Goal: Task Accomplishment & Management: Use online tool/utility

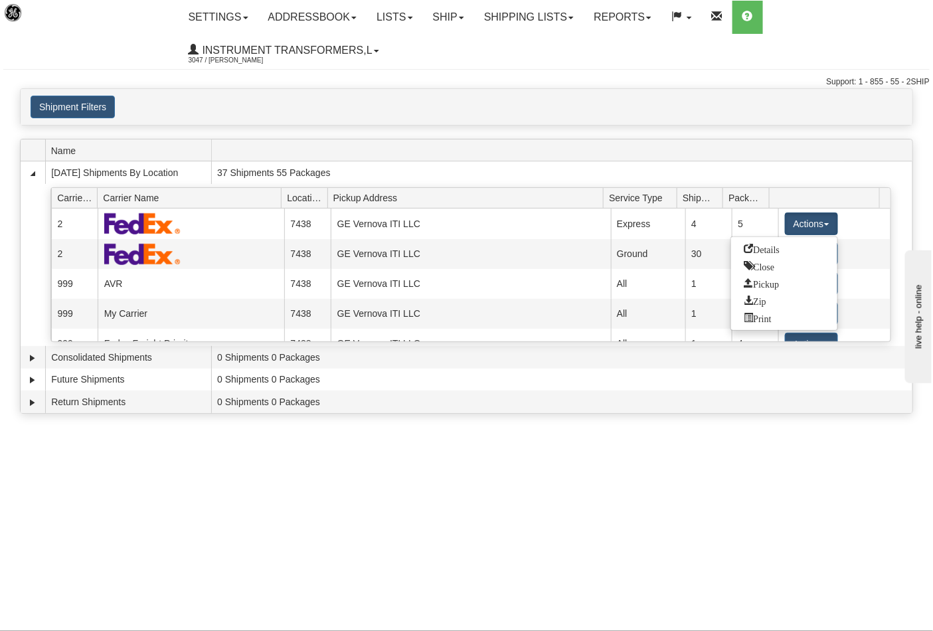
click at [773, 268] on span "Close" at bounding box center [760, 265] width 31 height 9
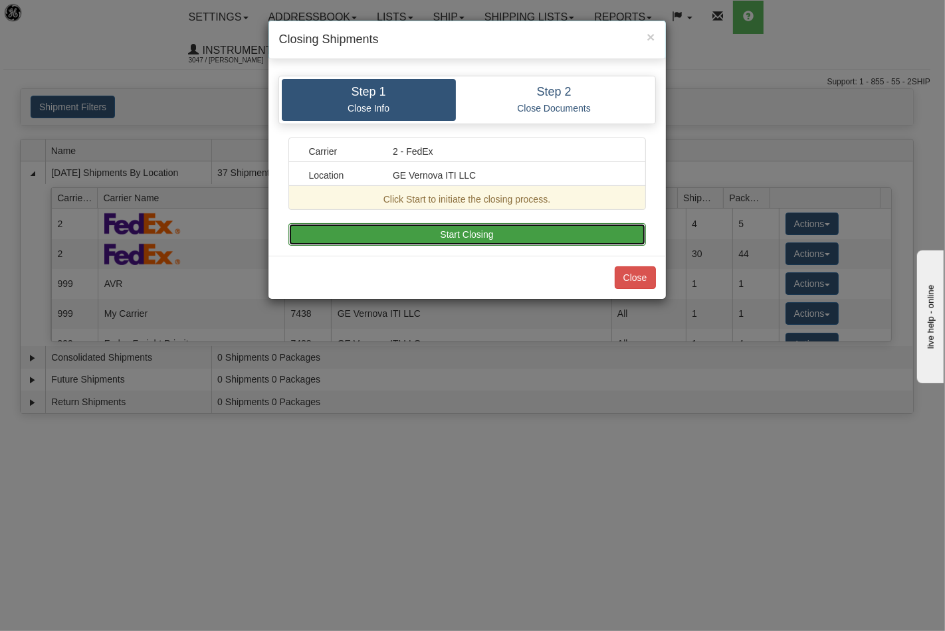
click at [541, 225] on button "Start Closing" at bounding box center [466, 234] width 357 height 23
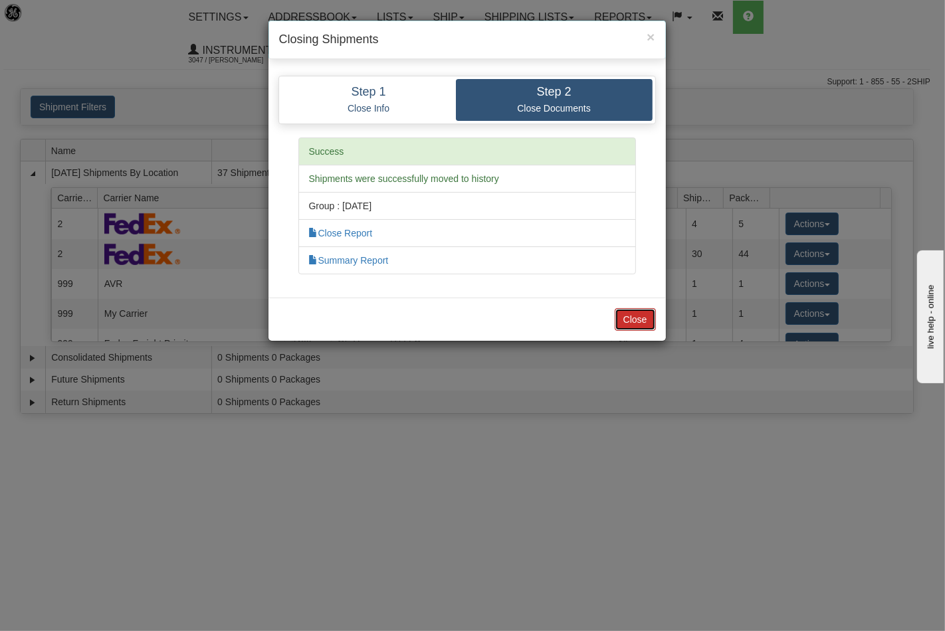
click at [642, 320] on button "Close" at bounding box center [634, 319] width 41 height 23
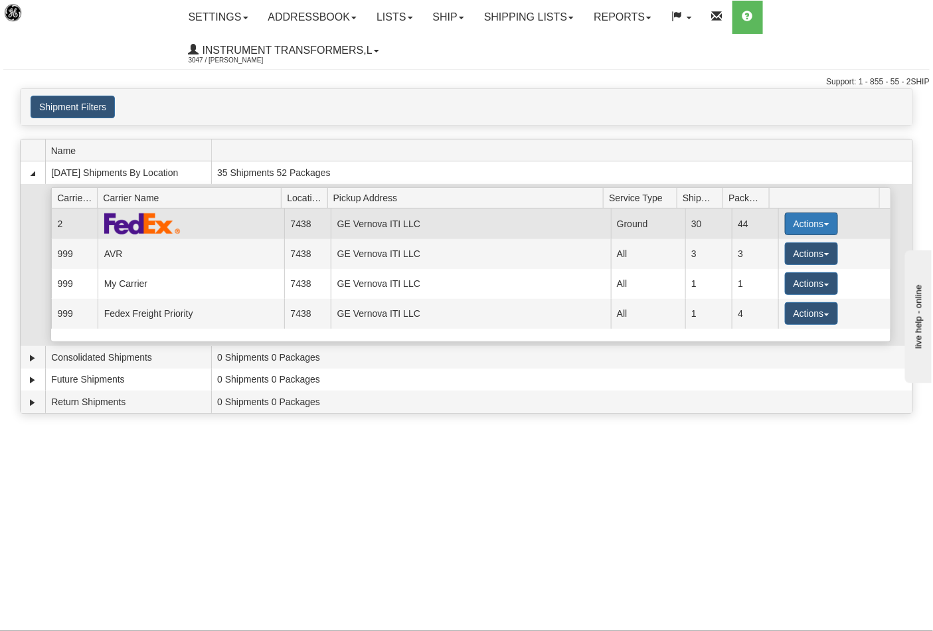
click at [818, 227] on button "Actions" at bounding box center [811, 224] width 53 height 23
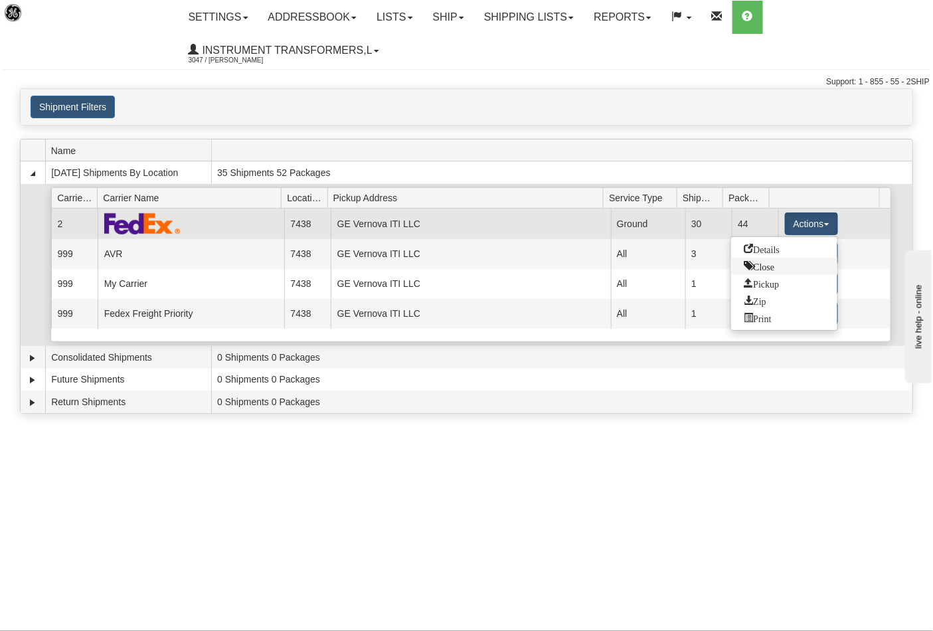
click at [757, 270] on span "Close" at bounding box center [760, 265] width 31 height 9
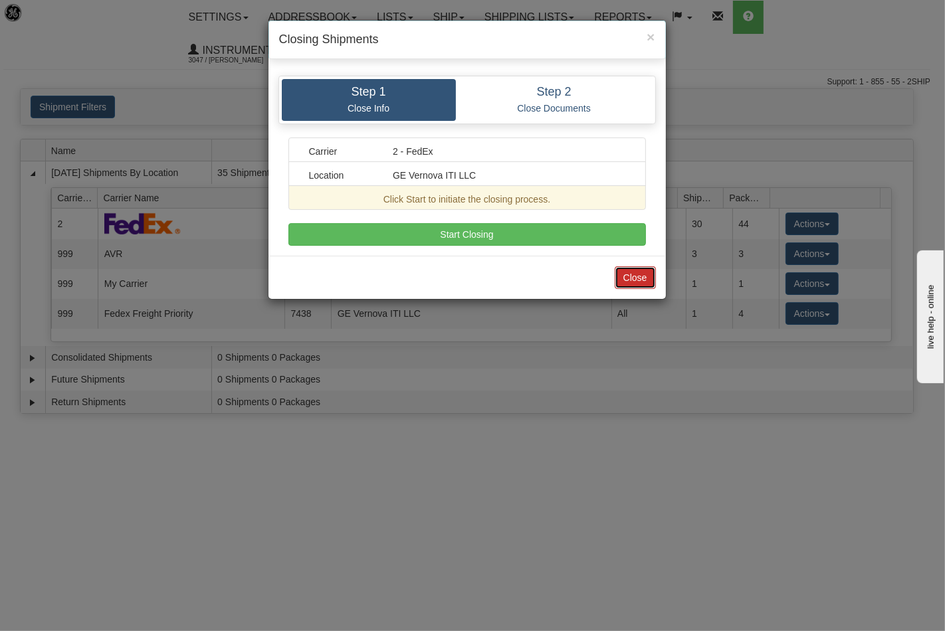
click at [632, 277] on button "Close" at bounding box center [634, 277] width 41 height 23
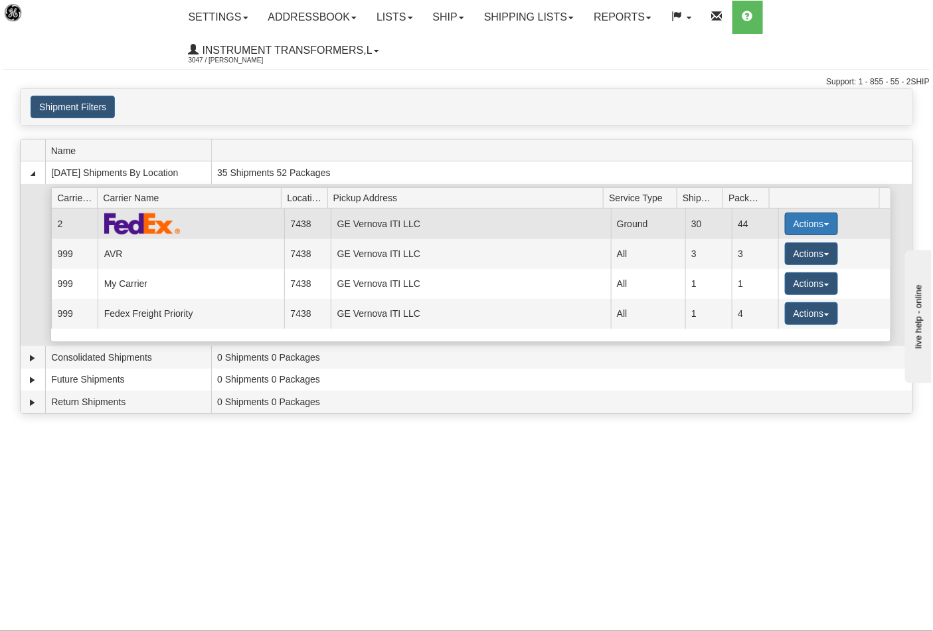
click at [826, 226] on button "Actions" at bounding box center [811, 224] width 53 height 23
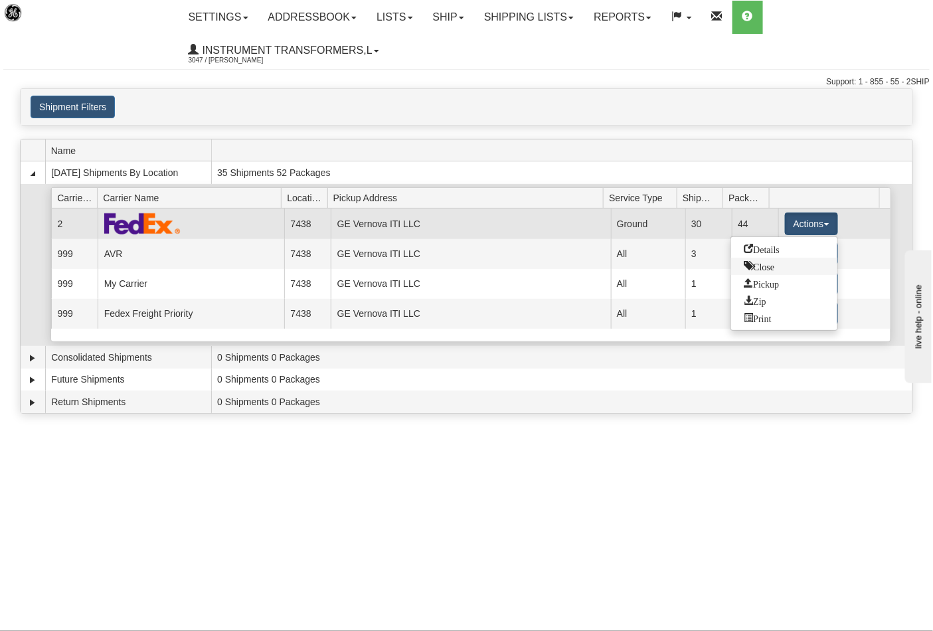
click at [767, 262] on span "Close" at bounding box center [760, 265] width 31 height 9
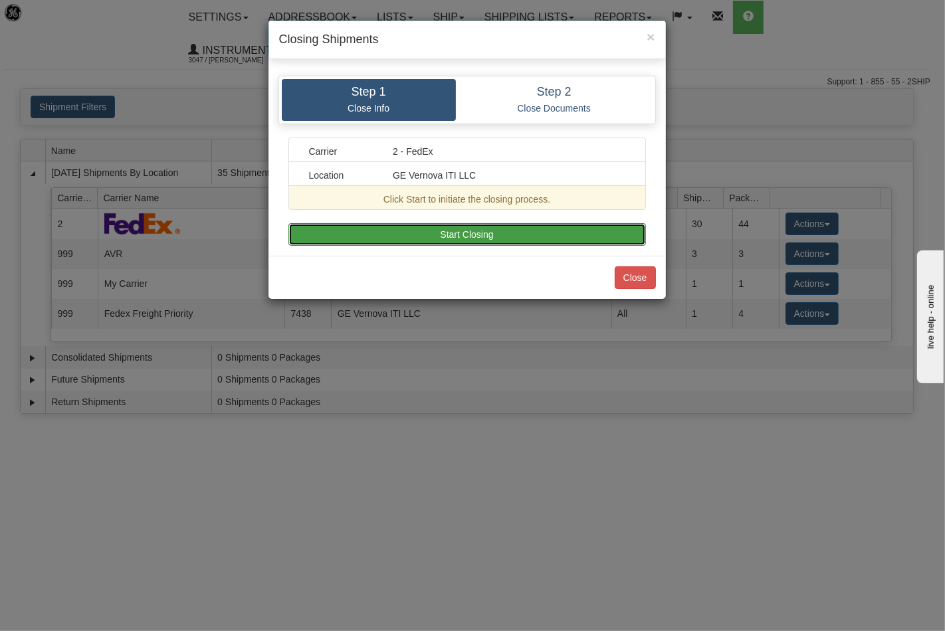
click at [559, 237] on button "Start Closing" at bounding box center [466, 234] width 357 height 23
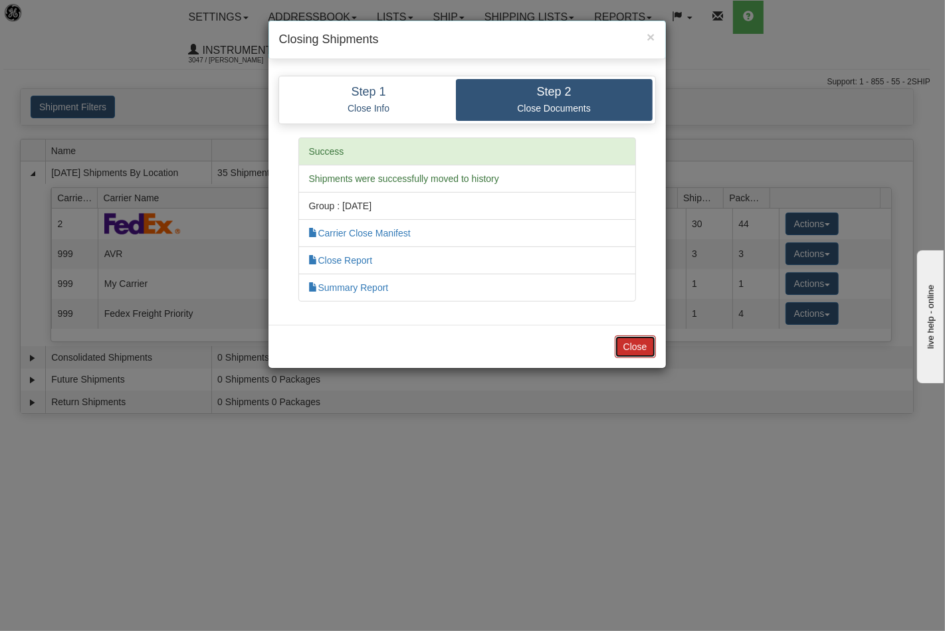
click at [642, 341] on button "Close" at bounding box center [634, 346] width 41 height 23
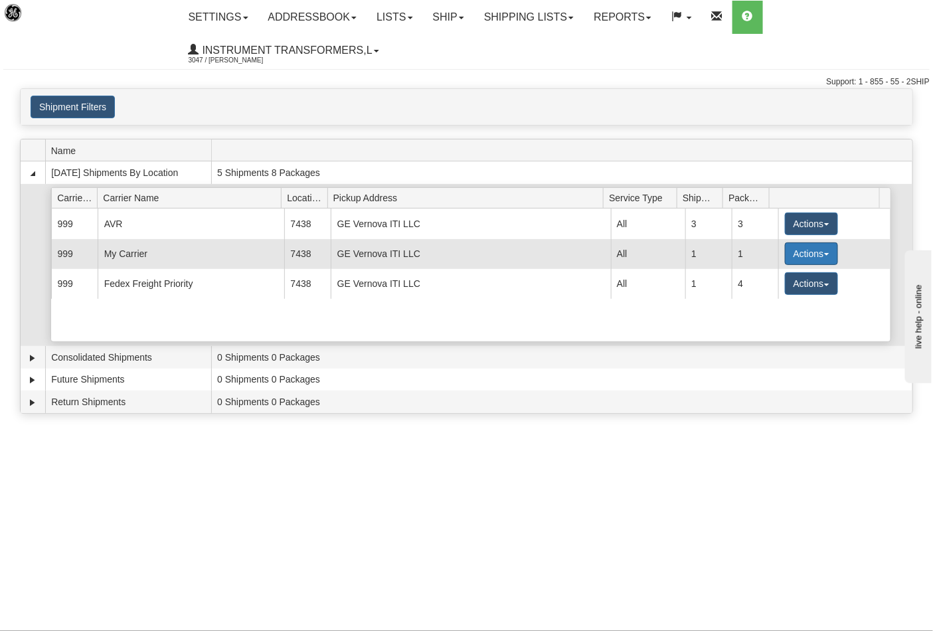
click at [816, 254] on button "Actions" at bounding box center [811, 253] width 53 height 23
click at [757, 291] on span "Close" at bounding box center [760, 295] width 31 height 9
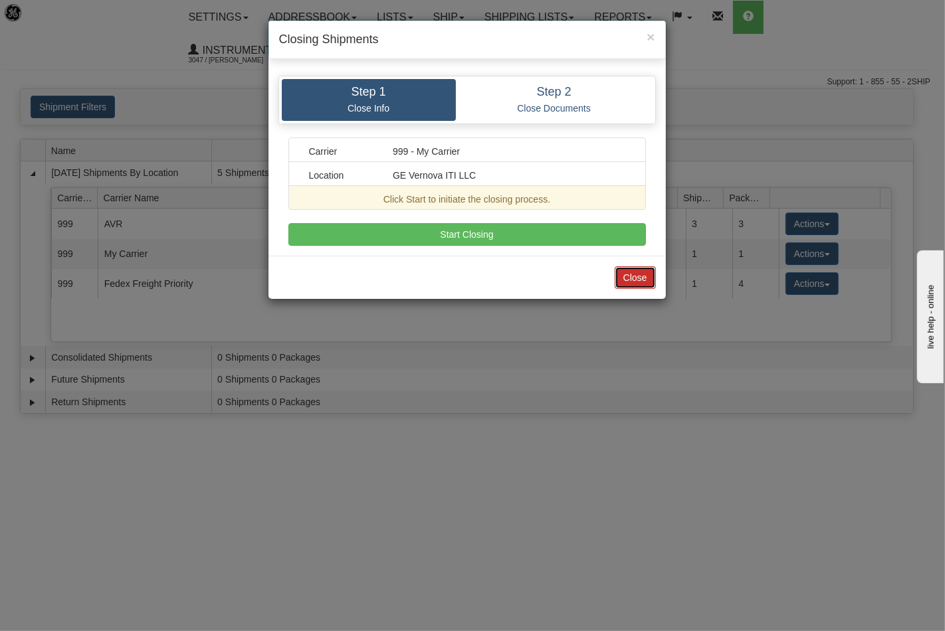
click at [640, 273] on button "Close" at bounding box center [634, 277] width 41 height 23
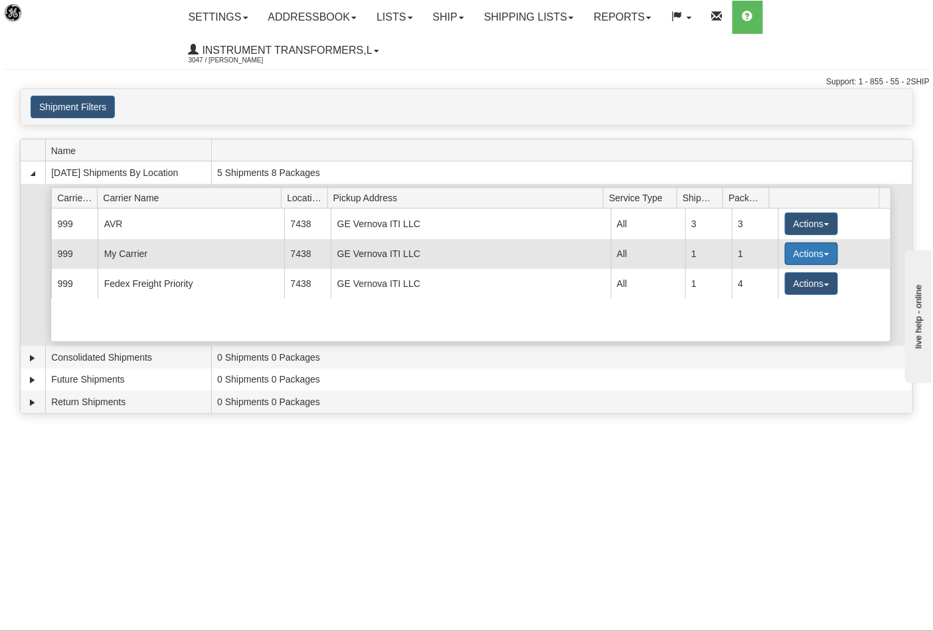
click at [822, 248] on button "Actions" at bounding box center [811, 253] width 53 height 23
click at [749, 293] on span "Close" at bounding box center [760, 295] width 31 height 9
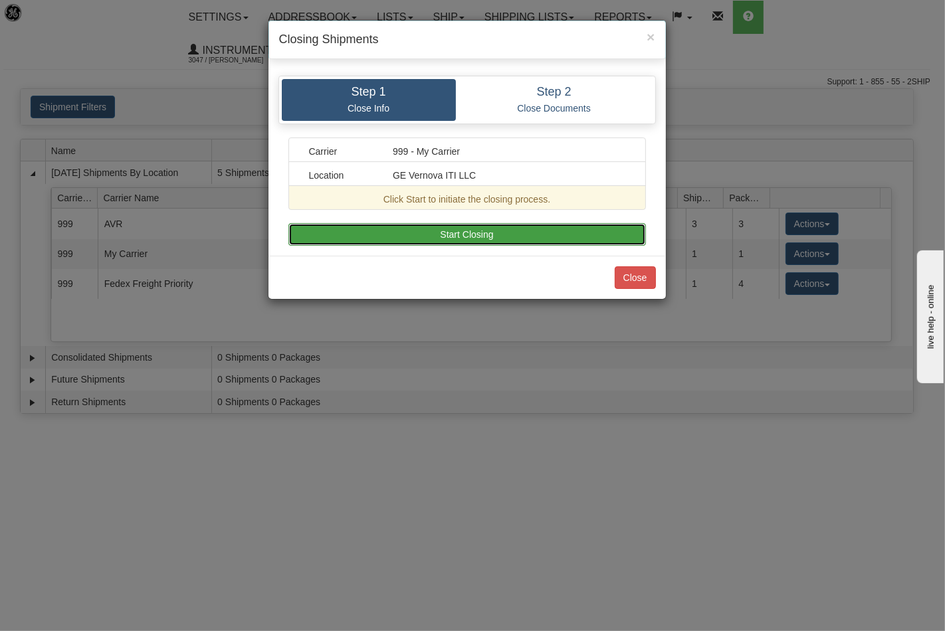
click at [528, 231] on button "Start Closing" at bounding box center [466, 234] width 357 height 23
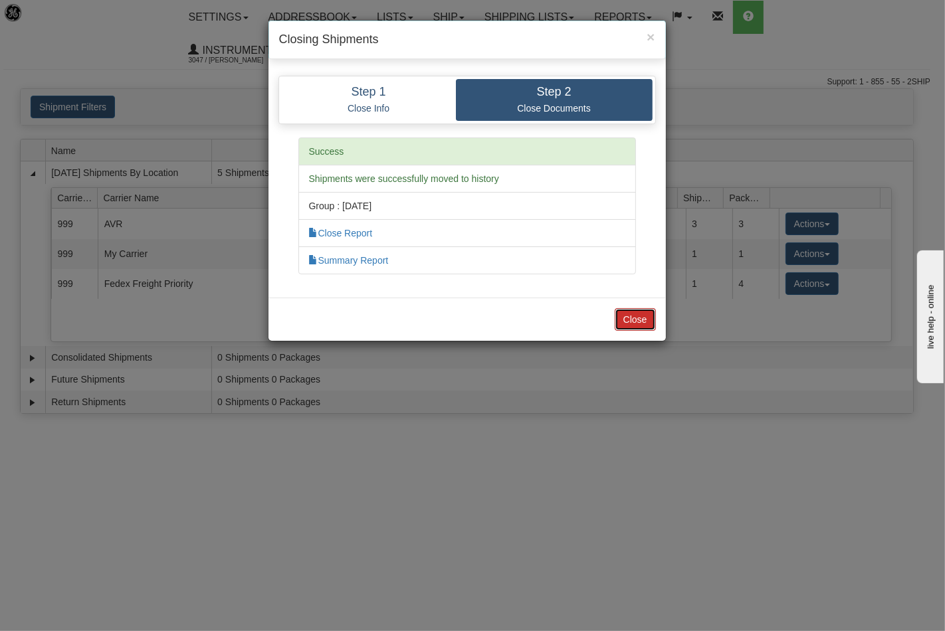
click at [636, 313] on button "Close" at bounding box center [634, 319] width 41 height 23
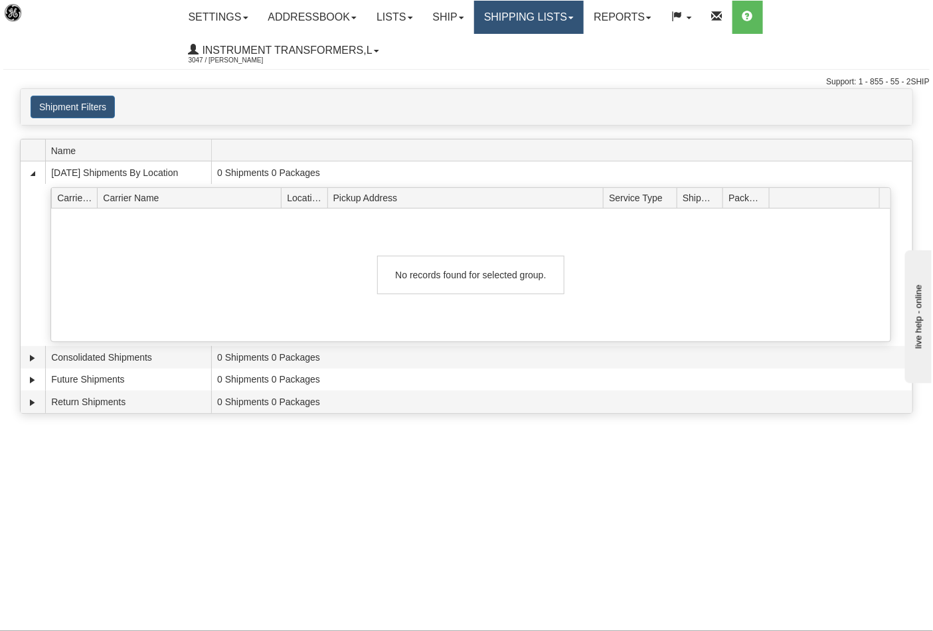
click at [545, 20] on link "Shipping lists" at bounding box center [529, 17] width 110 height 33
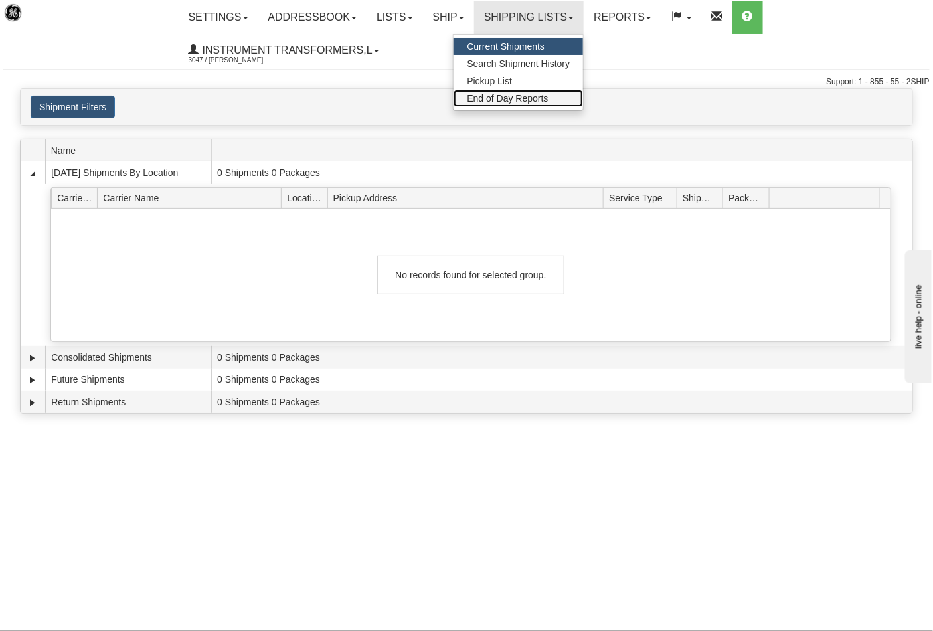
click at [521, 91] on link "End of Day Reports" at bounding box center [519, 98] width 130 height 17
